Goal: Task Accomplishment & Management: Use online tool/utility

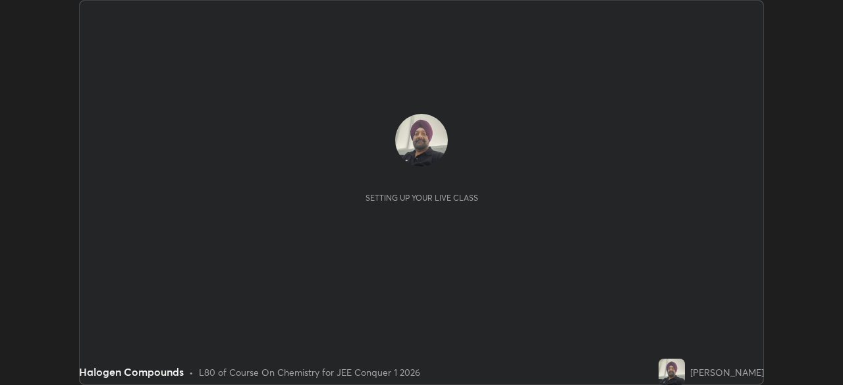
scroll to position [385, 843]
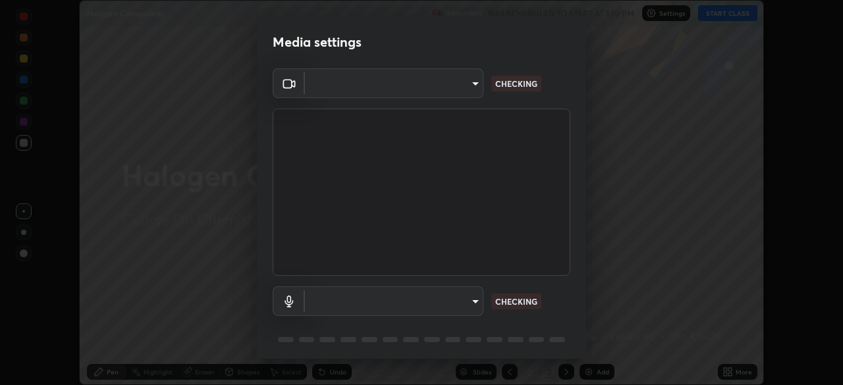
type input "30251ce0796c2ee0dc5d2d3dd8c2e2a63244bb54eceb0ee1850135d5fd661110"
type input "default"
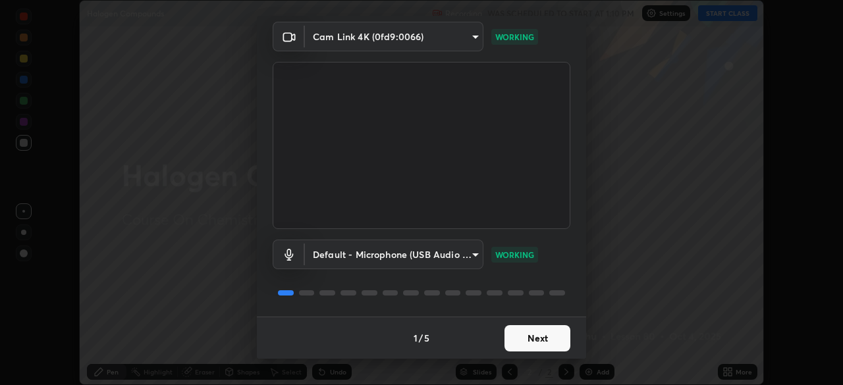
click at [545, 337] on button "Next" at bounding box center [538, 338] width 66 height 26
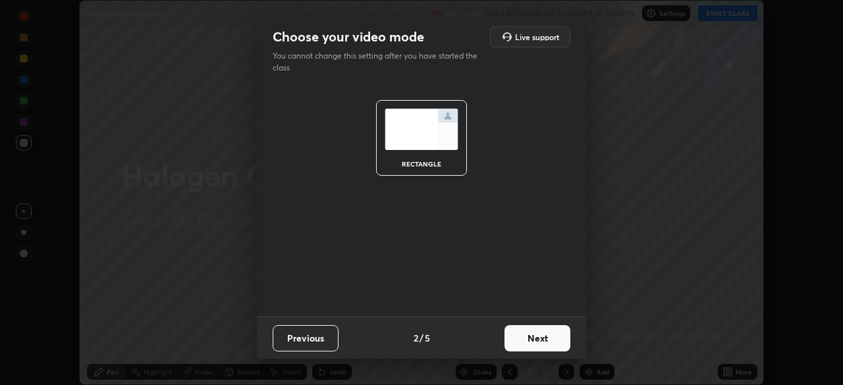
click at [545, 335] on button "Next" at bounding box center [538, 338] width 66 height 26
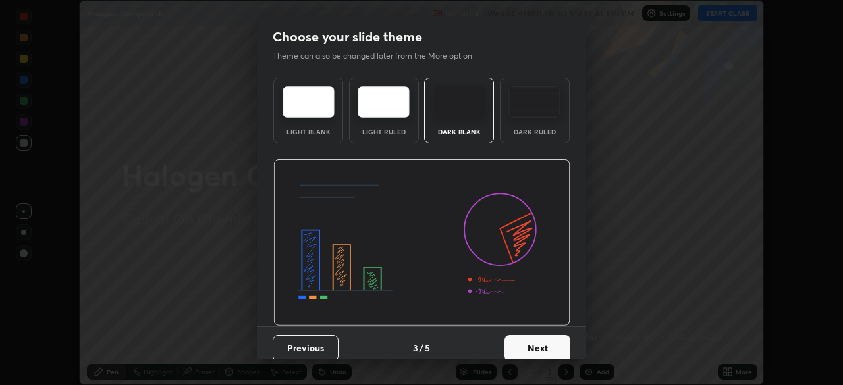
click at [538, 345] on button "Next" at bounding box center [538, 348] width 66 height 26
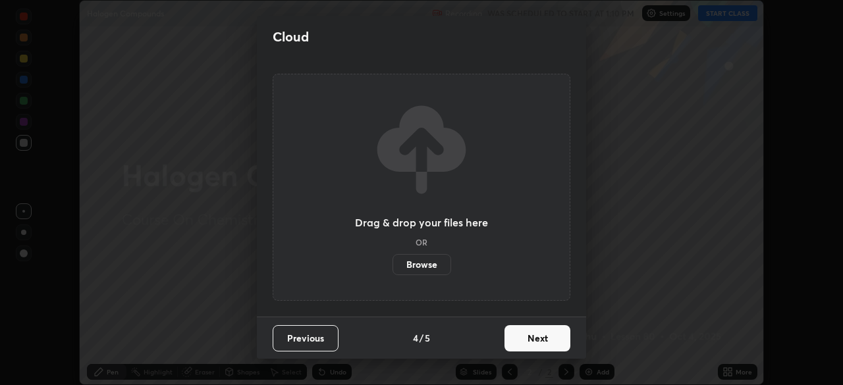
click at [536, 338] on button "Next" at bounding box center [538, 338] width 66 height 26
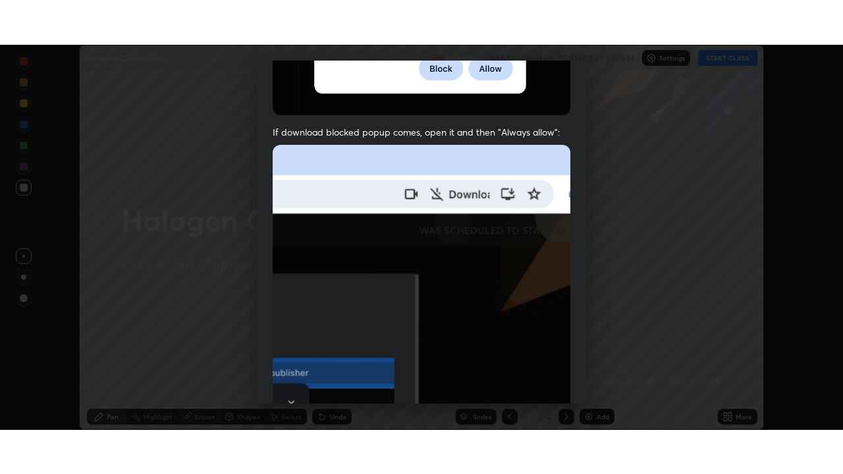
scroll to position [316, 0]
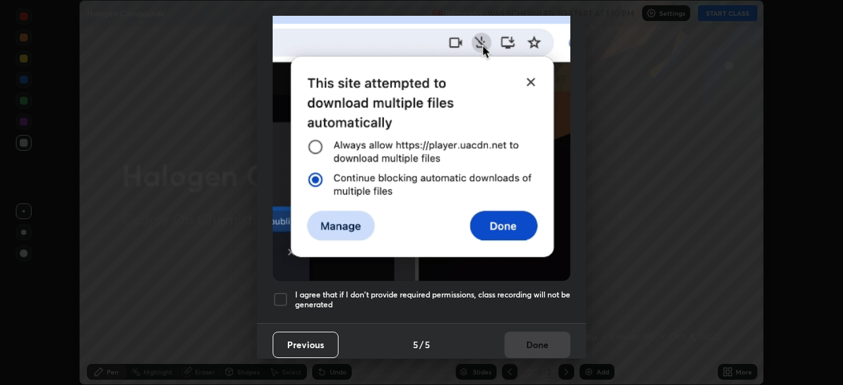
click at [281, 292] on div at bounding box center [281, 300] width 16 height 16
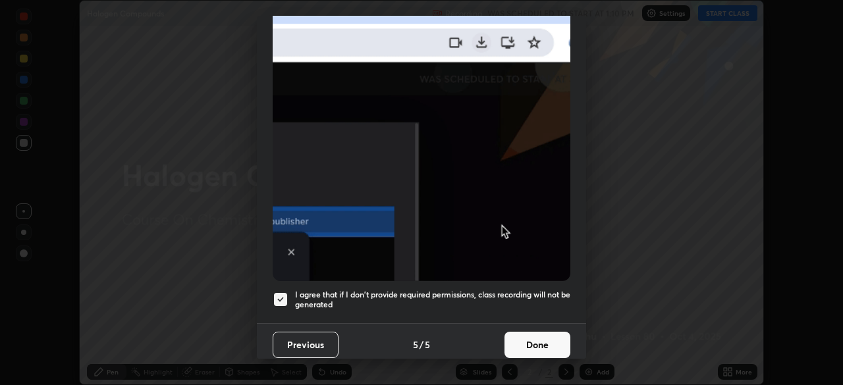
click at [530, 333] on button "Done" at bounding box center [538, 345] width 66 height 26
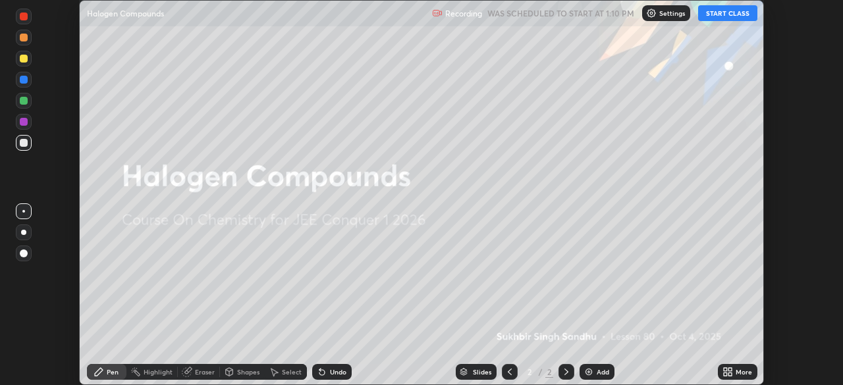
click at [597, 372] on div "Add" at bounding box center [603, 372] width 13 height 7
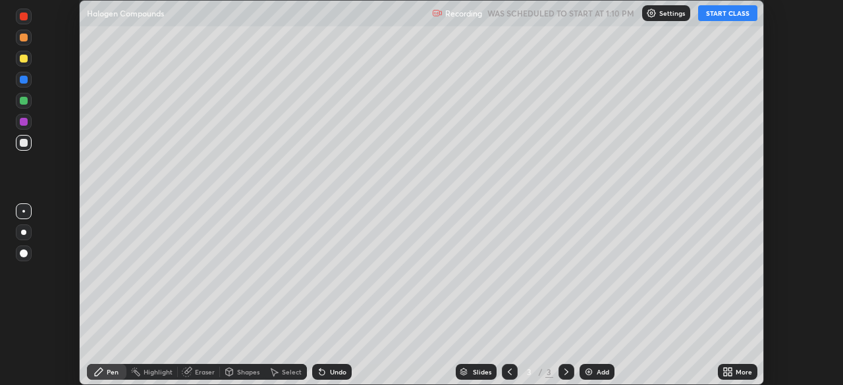
click at [725, 370] on icon at bounding box center [725, 369] width 3 height 3
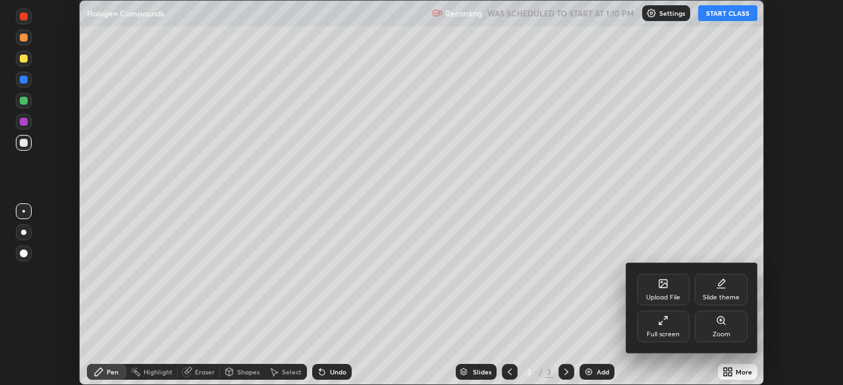
click at [659, 332] on div "Full screen" at bounding box center [663, 334] width 33 height 7
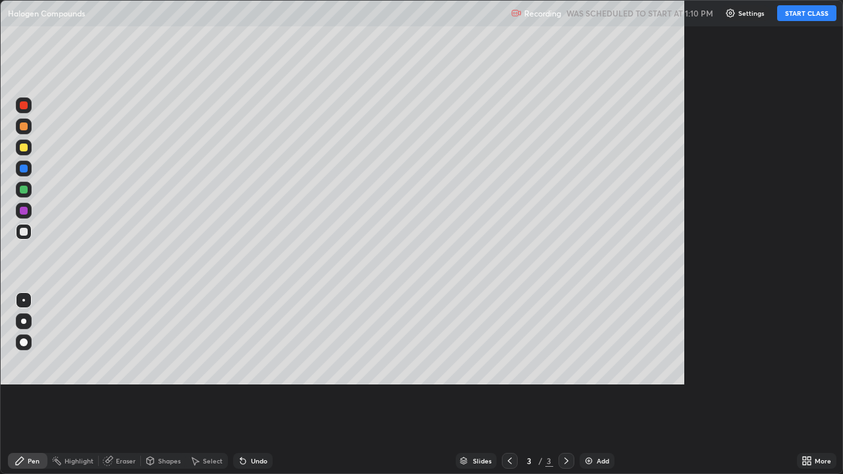
scroll to position [474, 843]
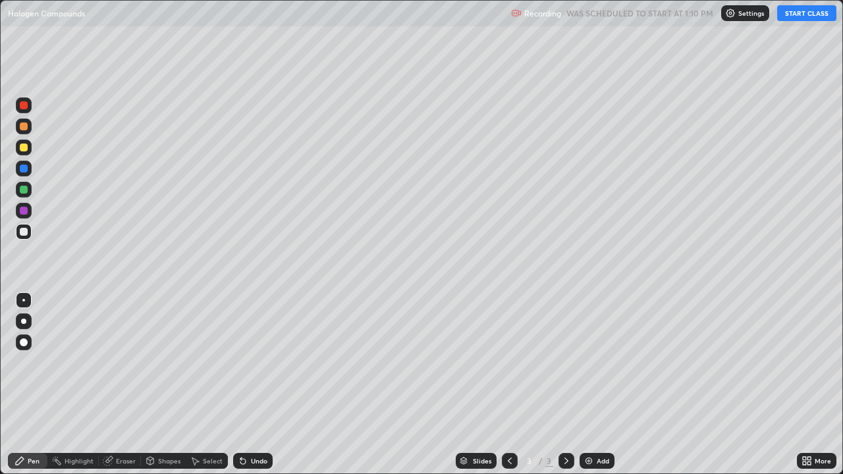
click at [798, 16] on button "START CLASS" at bounding box center [806, 13] width 59 height 16
